Goal: Task Accomplishment & Management: Manage account settings

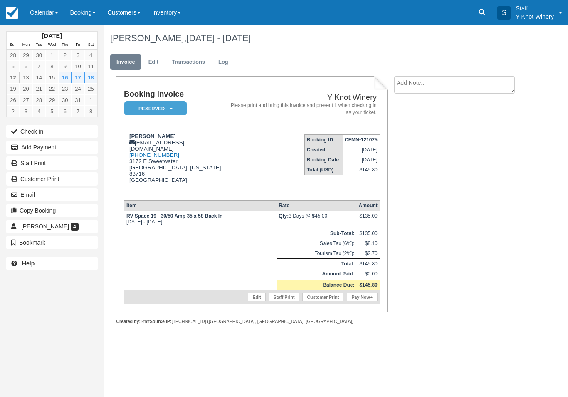
click at [41, 5] on link "Calendar" at bounding box center [44, 12] width 40 height 25
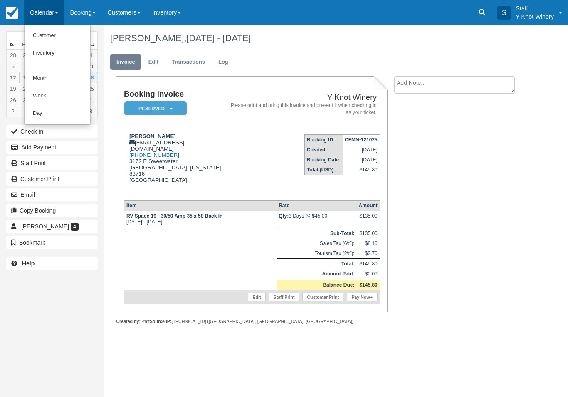
click at [46, 31] on link "Customer" at bounding box center [58, 35] width 66 height 17
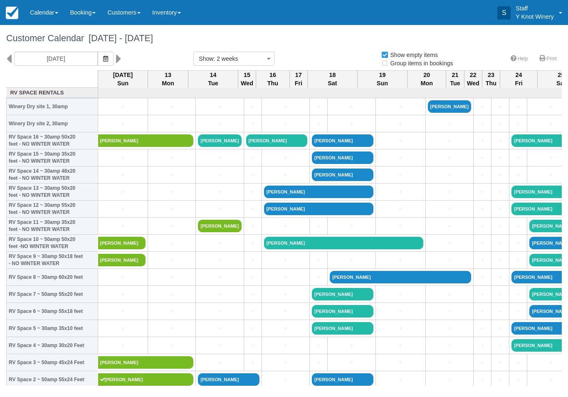
select select
click at [124, 111] on link "+" at bounding box center [122, 106] width 45 height 9
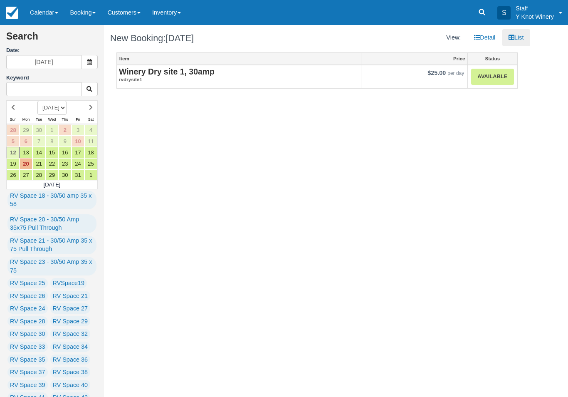
click at [495, 78] on link "Available" at bounding box center [492, 77] width 42 height 16
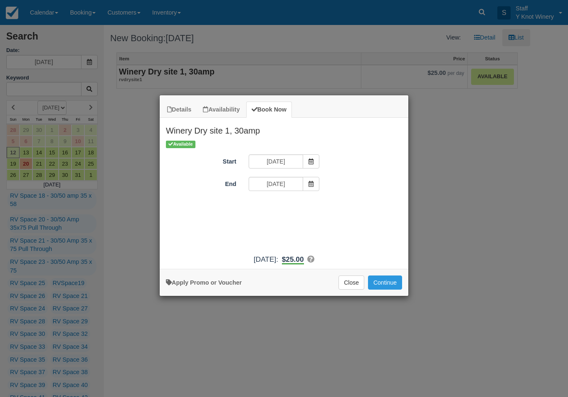
click at [389, 289] on button "Continue" at bounding box center [385, 282] width 34 height 14
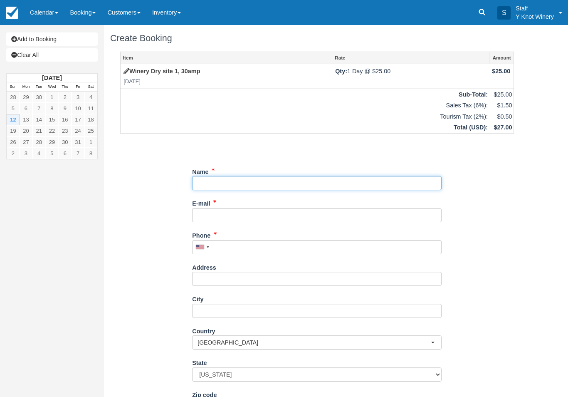
click at [290, 185] on input "Name" at bounding box center [317, 183] width 250 height 14
type input "[PERSON_NAME]"
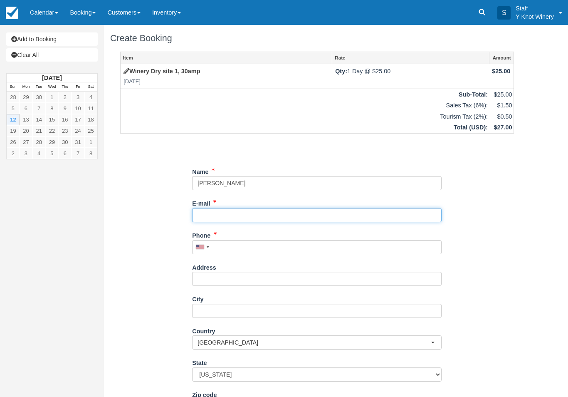
click at [280, 217] on input "E-mail" at bounding box center [317, 215] width 250 height 14
type input "[EMAIL_ADDRESS][DOMAIN_NAME]"
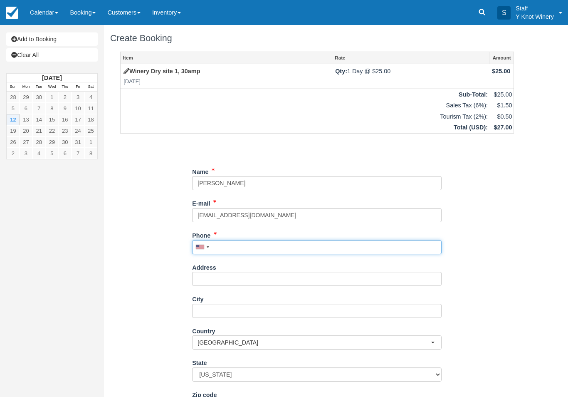
click at [251, 247] on input "Phone" at bounding box center [317, 247] width 250 height 14
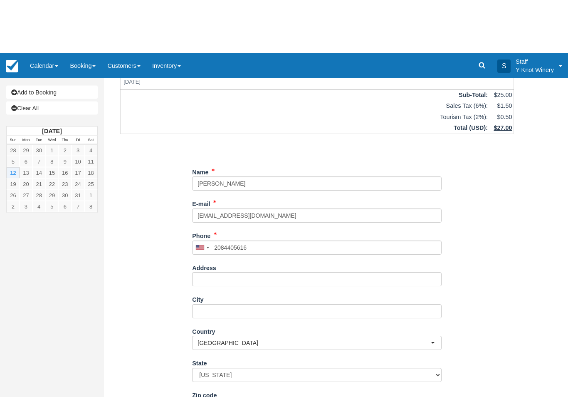
type input "+12084405616"
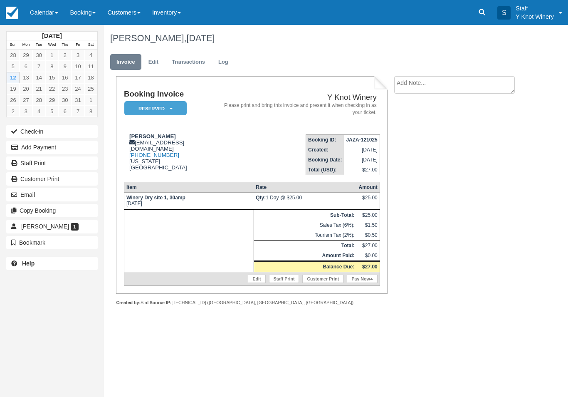
click at [29, 133] on button "Check-in" at bounding box center [52, 131] width 92 height 13
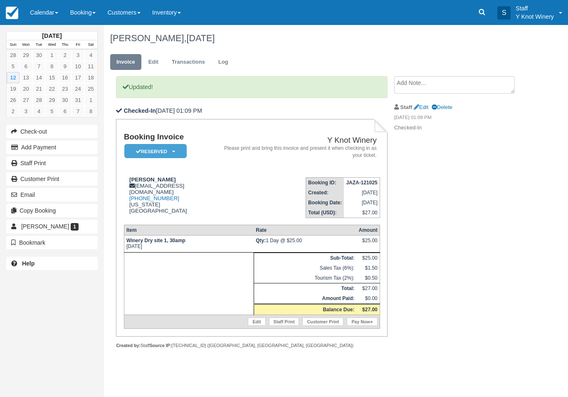
click at [254, 326] on link "Edit" at bounding box center [256, 321] width 17 height 8
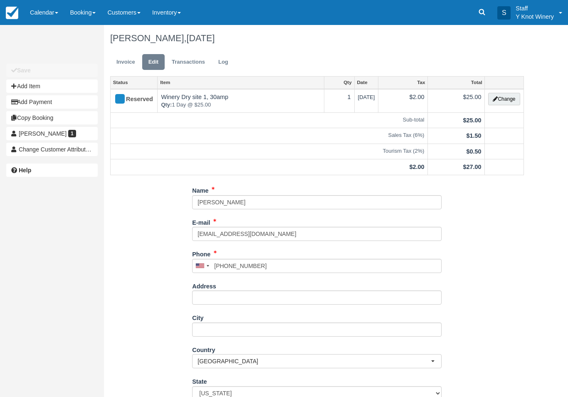
click at [502, 98] on button "Change" at bounding box center [504, 99] width 32 height 12
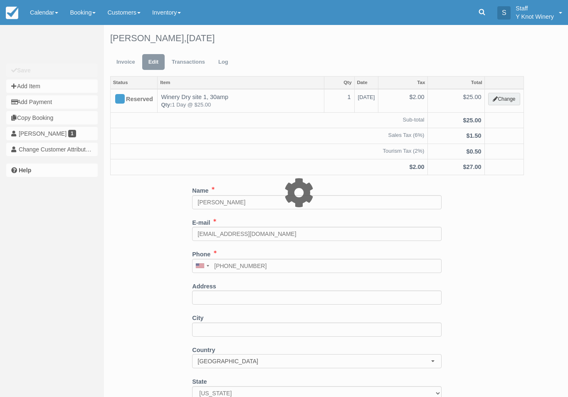
type input "25.00"
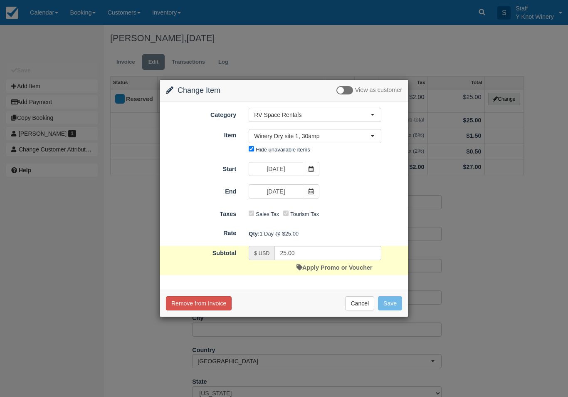
click at [314, 270] on link "Apply Promo or Voucher" at bounding box center [335, 267] width 76 height 7
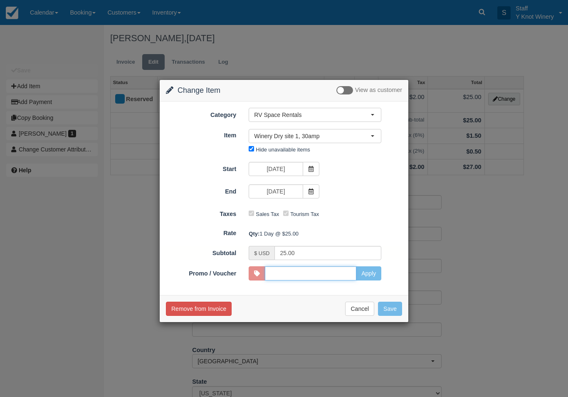
click at [316, 272] on input "Promo / Voucher" at bounding box center [311, 273] width 92 height 14
type input "HHOST"
click at [372, 269] on button "Apply" at bounding box center [368, 273] width 25 height 14
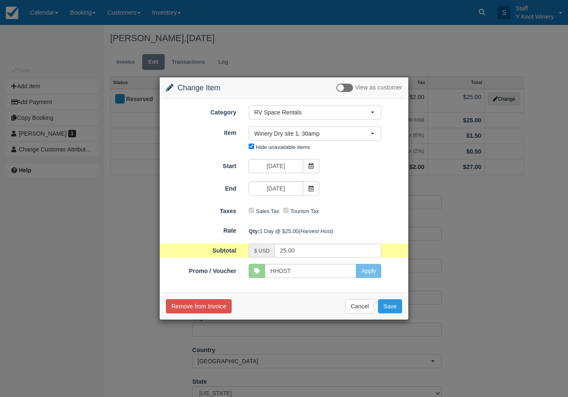
click at [394, 309] on button "Save" at bounding box center [390, 306] width 24 height 14
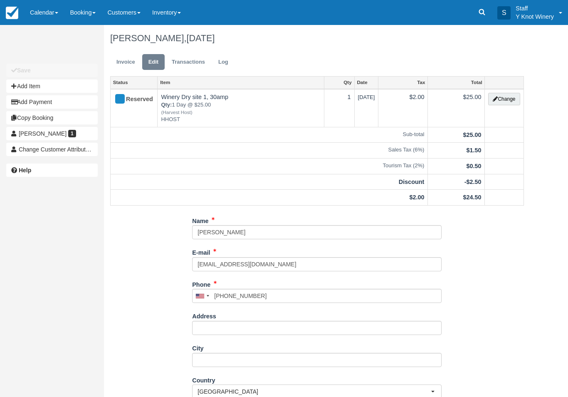
click at [122, 69] on link "Invoice" at bounding box center [125, 62] width 31 height 16
